Goal: Check status: Check status

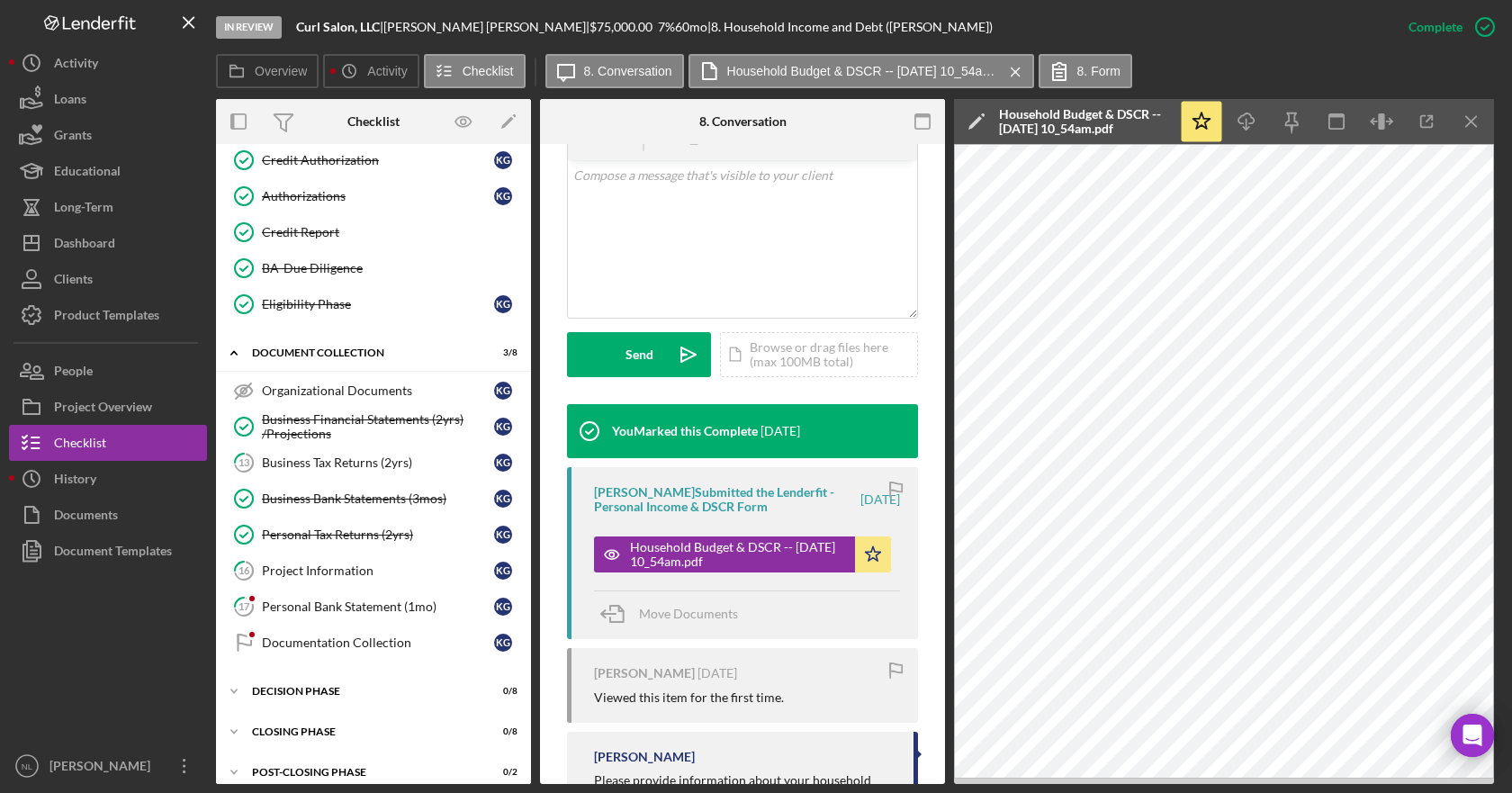
scroll to position [465, 0]
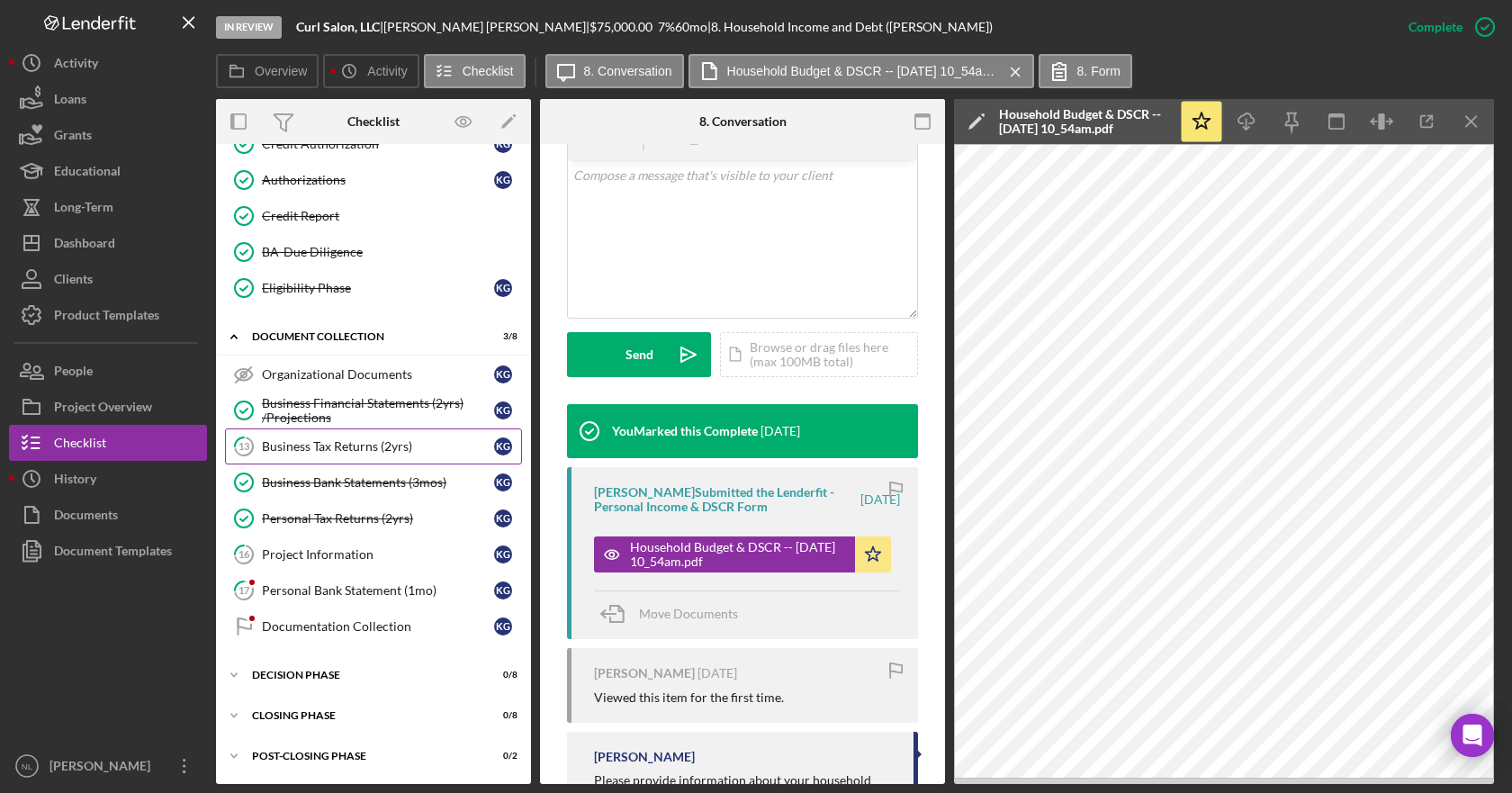
click at [378, 449] on link "13 Business Tax Returns (2yrs) K G" at bounding box center [374, 446] width 297 height 36
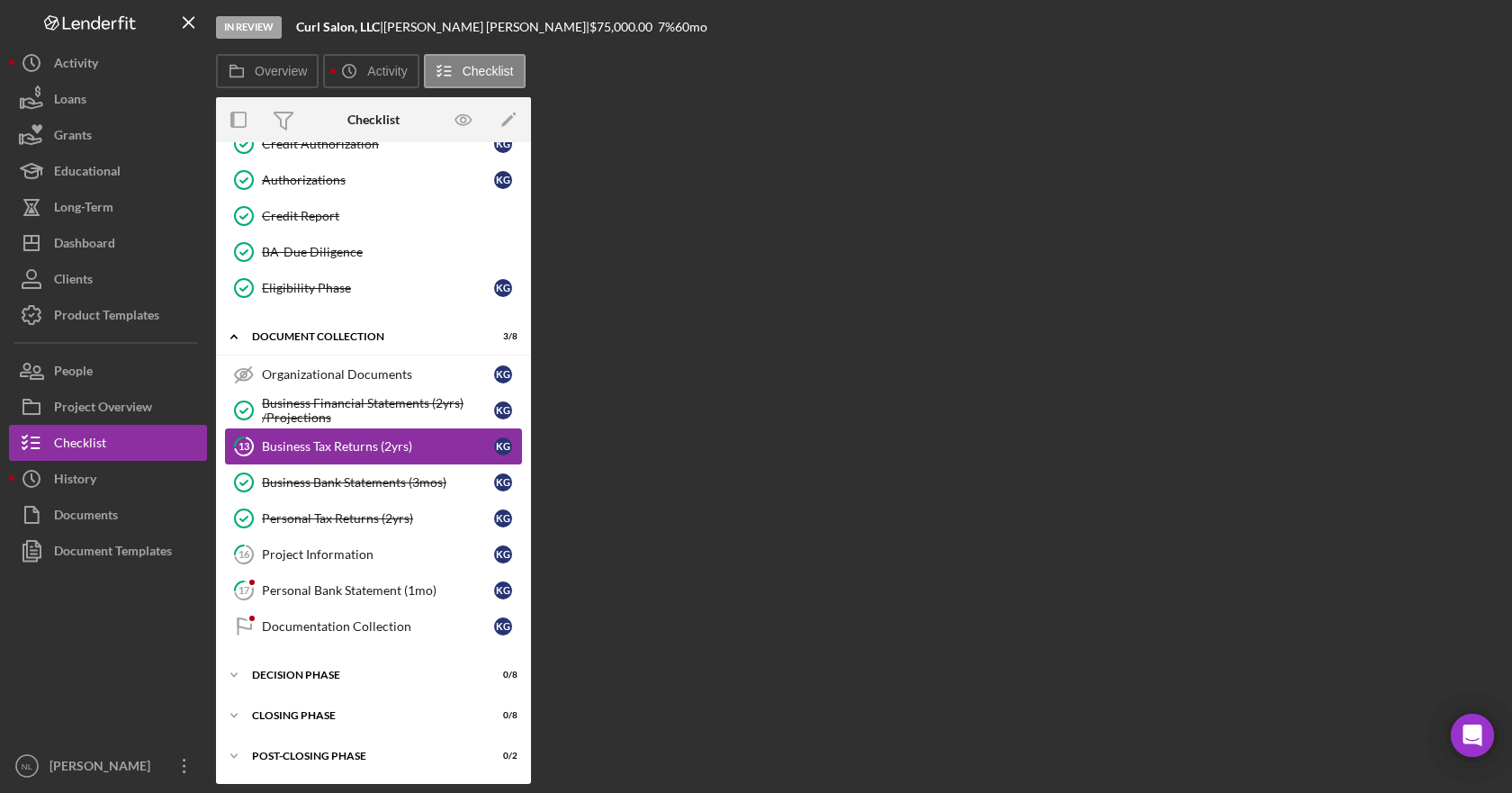
scroll to position [458, 0]
click at [416, 412] on div "Business Financial Statements (2yrs) /Projections" at bounding box center [378, 410] width 233 height 29
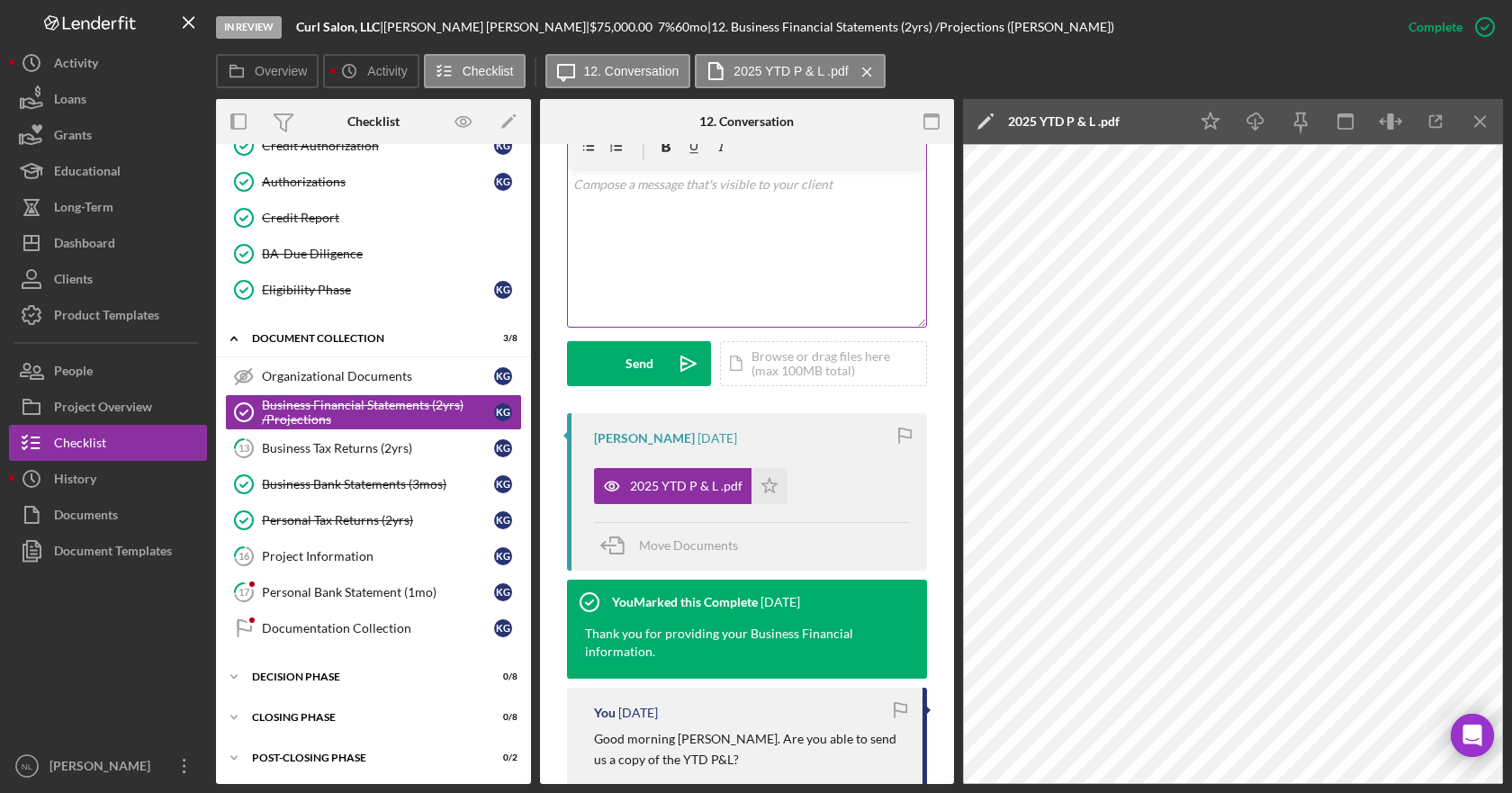
scroll to position [360, 0]
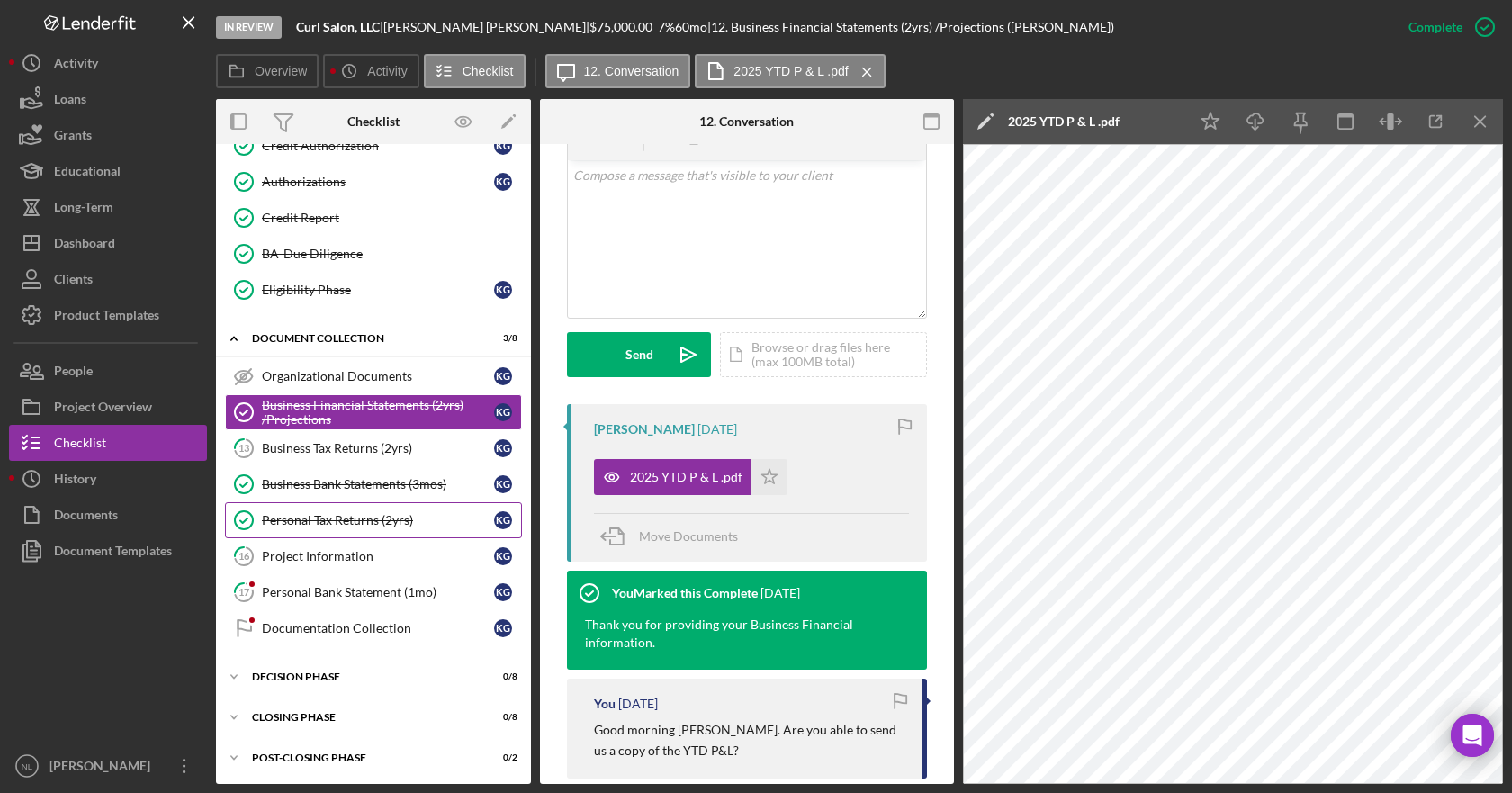
click at [387, 526] on div "Personal Tax Returns (2yrs)" at bounding box center [378, 521] width 233 height 15
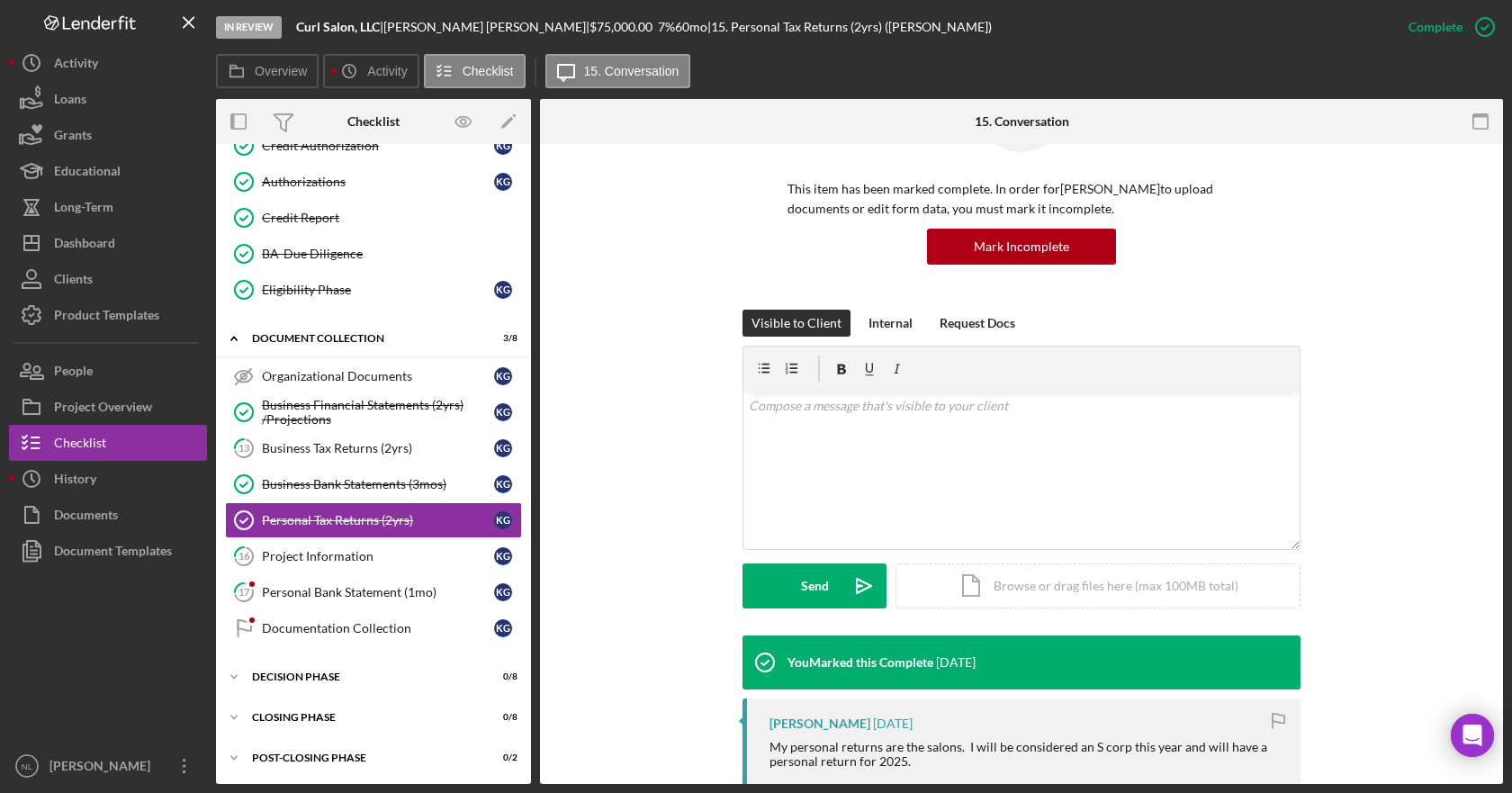
scroll to position [347, 0]
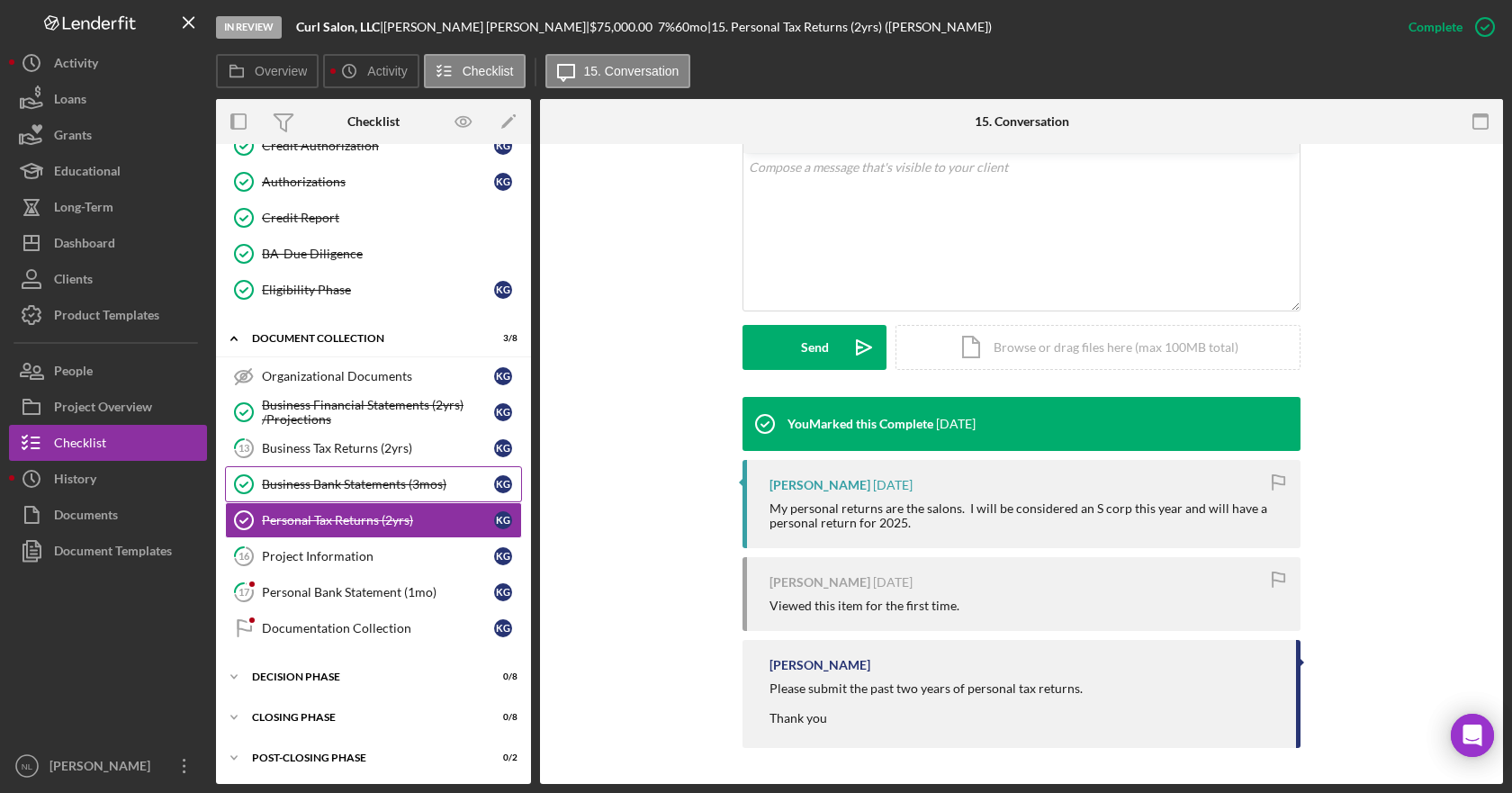
click at [313, 490] on div "Business Bank Statements (3mos)" at bounding box center [378, 485] width 233 height 15
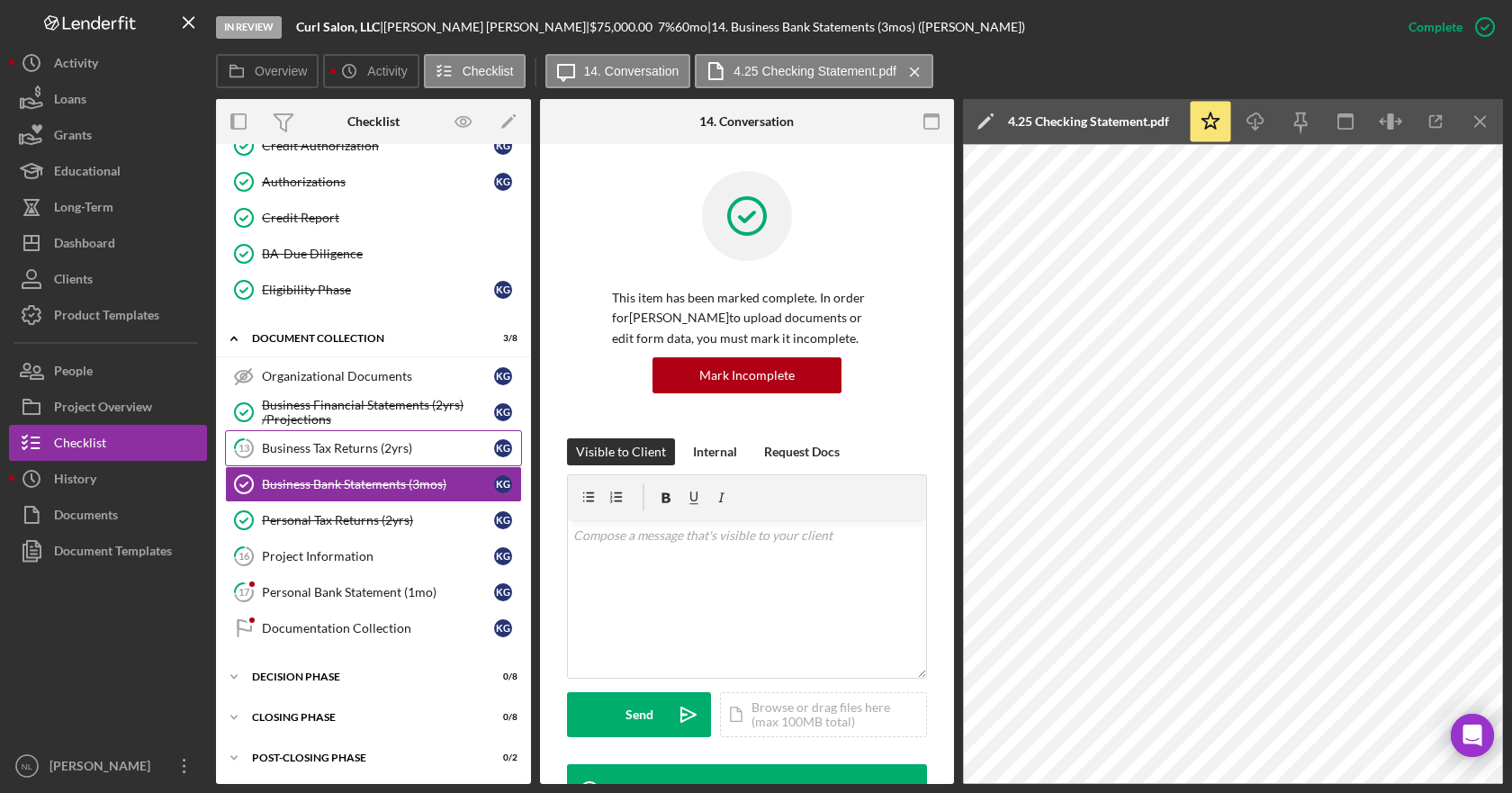
click at [366, 441] on div "Business Tax Returns (2yrs)" at bounding box center [378, 449] width 233 height 15
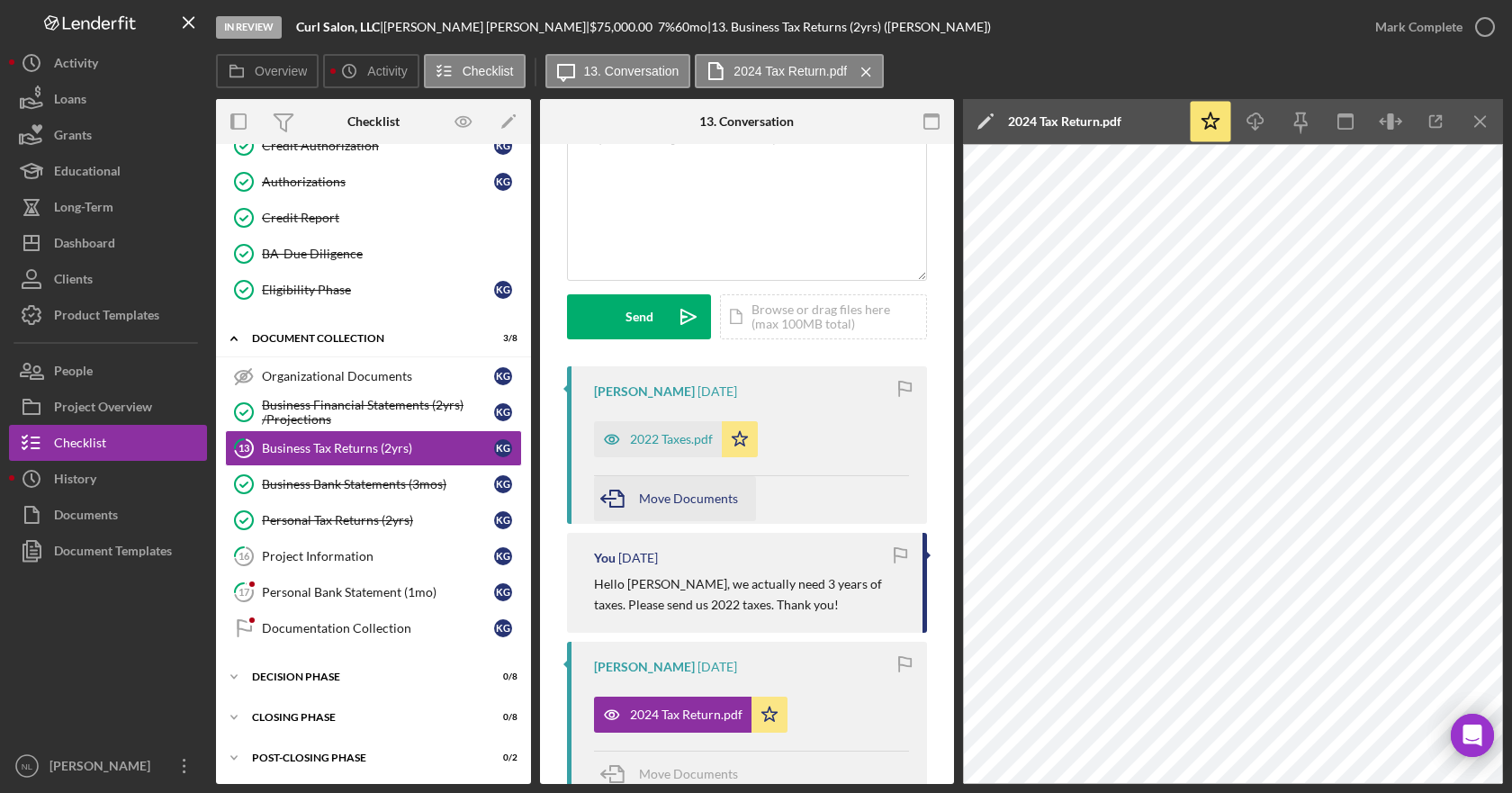
scroll to position [270, 0]
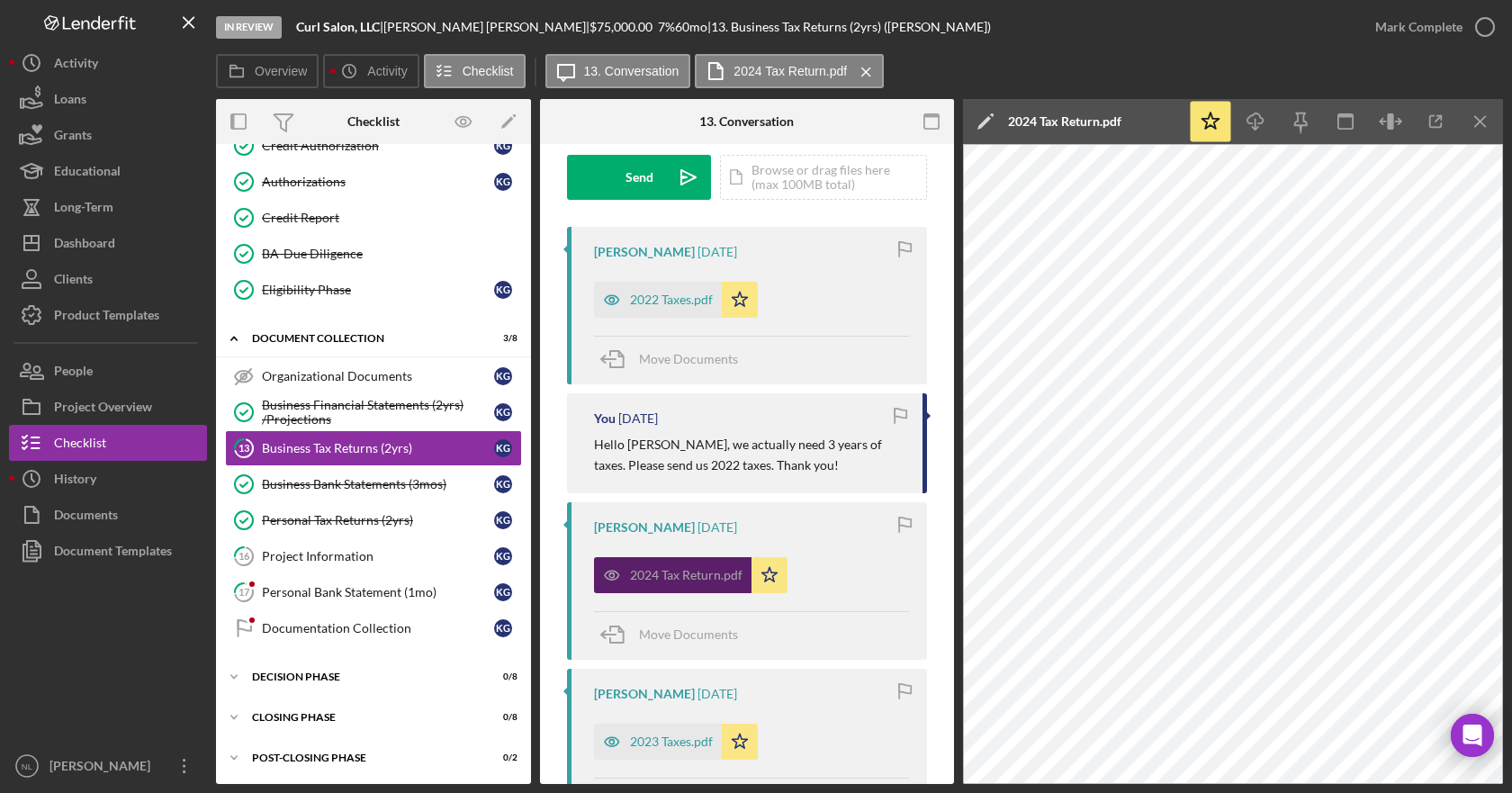
click at [680, 582] on div "2024 Tax Return.pdf" at bounding box center [686, 575] width 113 height 15
